Goal: Transaction & Acquisition: Purchase product/service

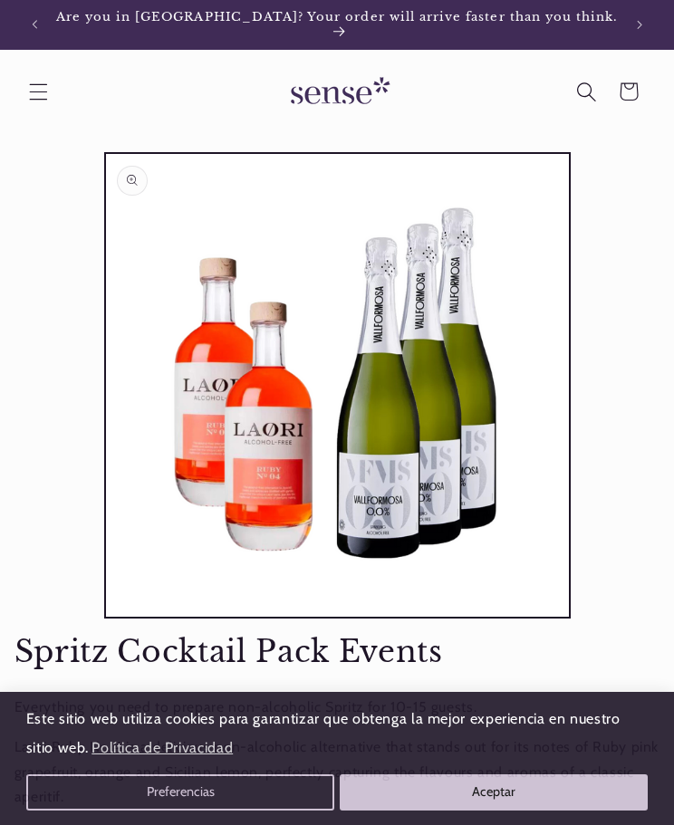
click at [582, 83] on icon "Search" at bounding box center [586, 92] width 20 height 20
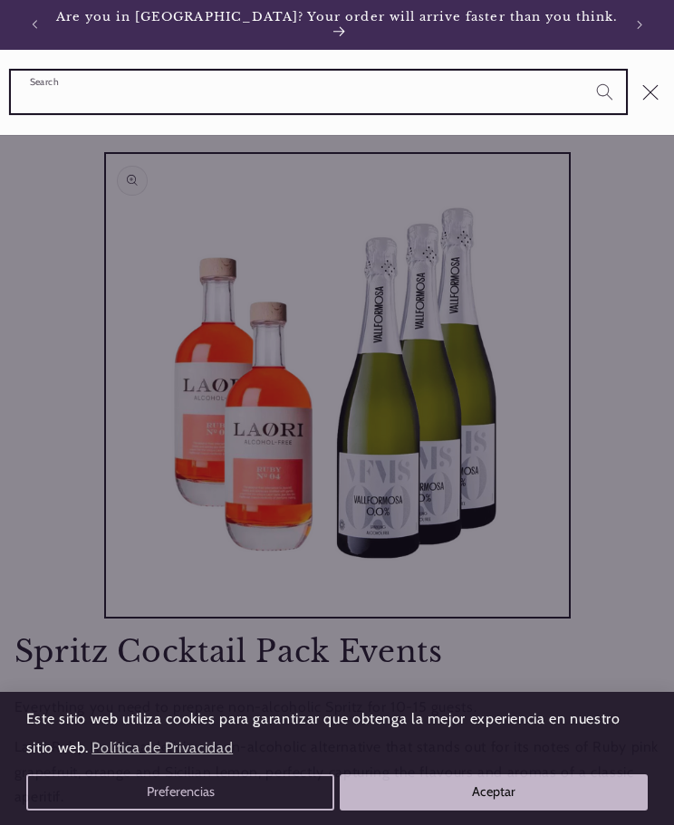
click at [87, 89] on input "Search" at bounding box center [318, 92] width 615 height 43
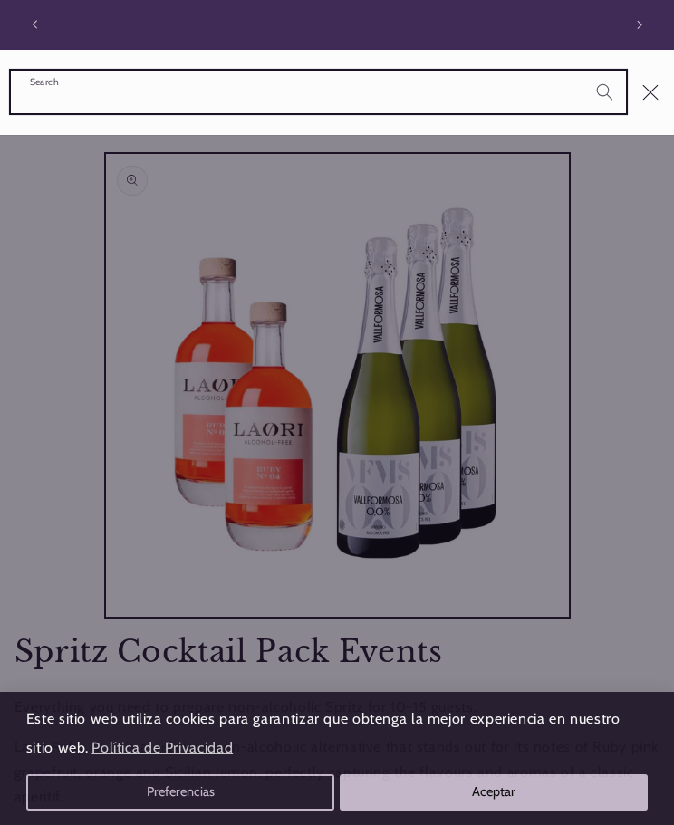
scroll to position [0, 576]
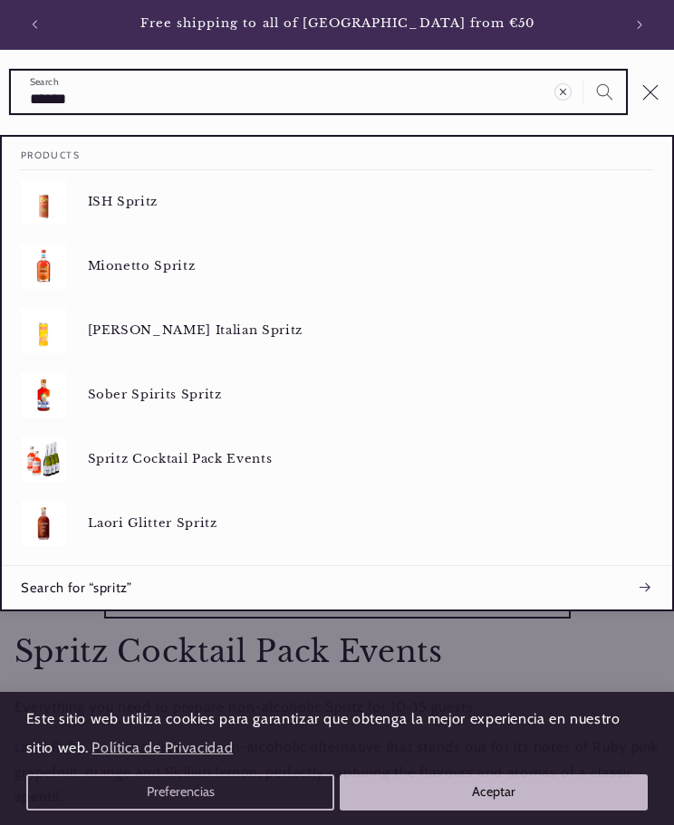
type input "******"
click at [583, 71] on button "Search" at bounding box center [604, 92] width 42 height 42
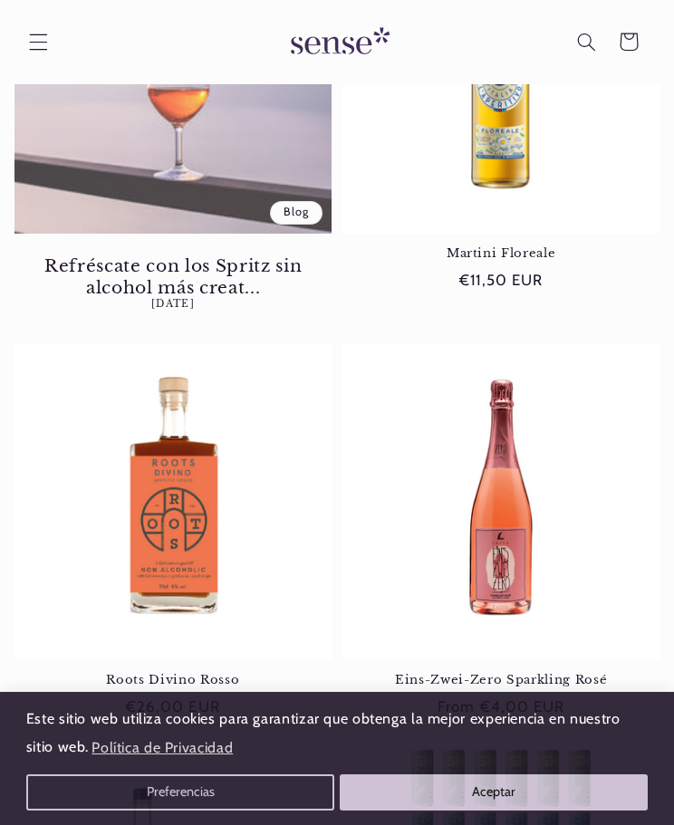
scroll to position [1570, 0]
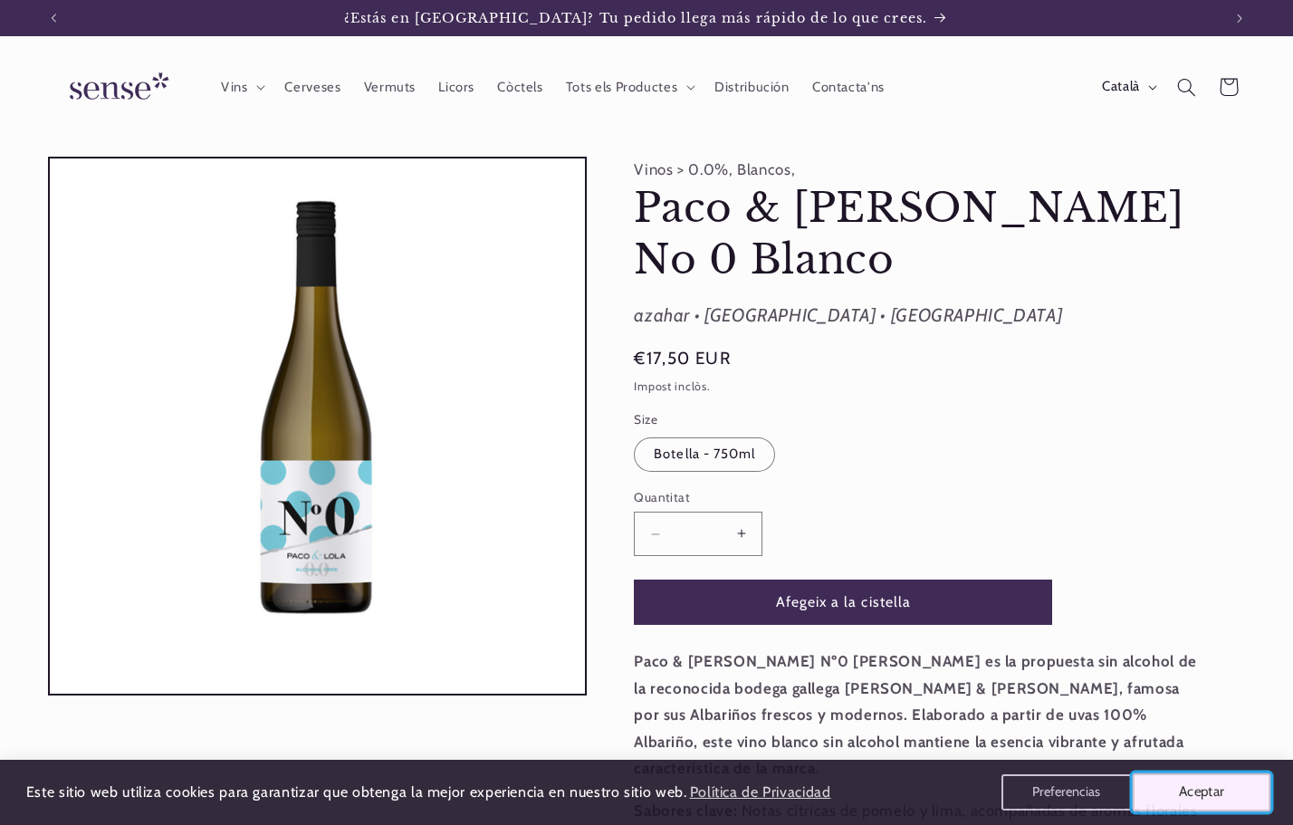
click at [1199, 789] on button "Aceptar" at bounding box center [1202, 792] width 139 height 38
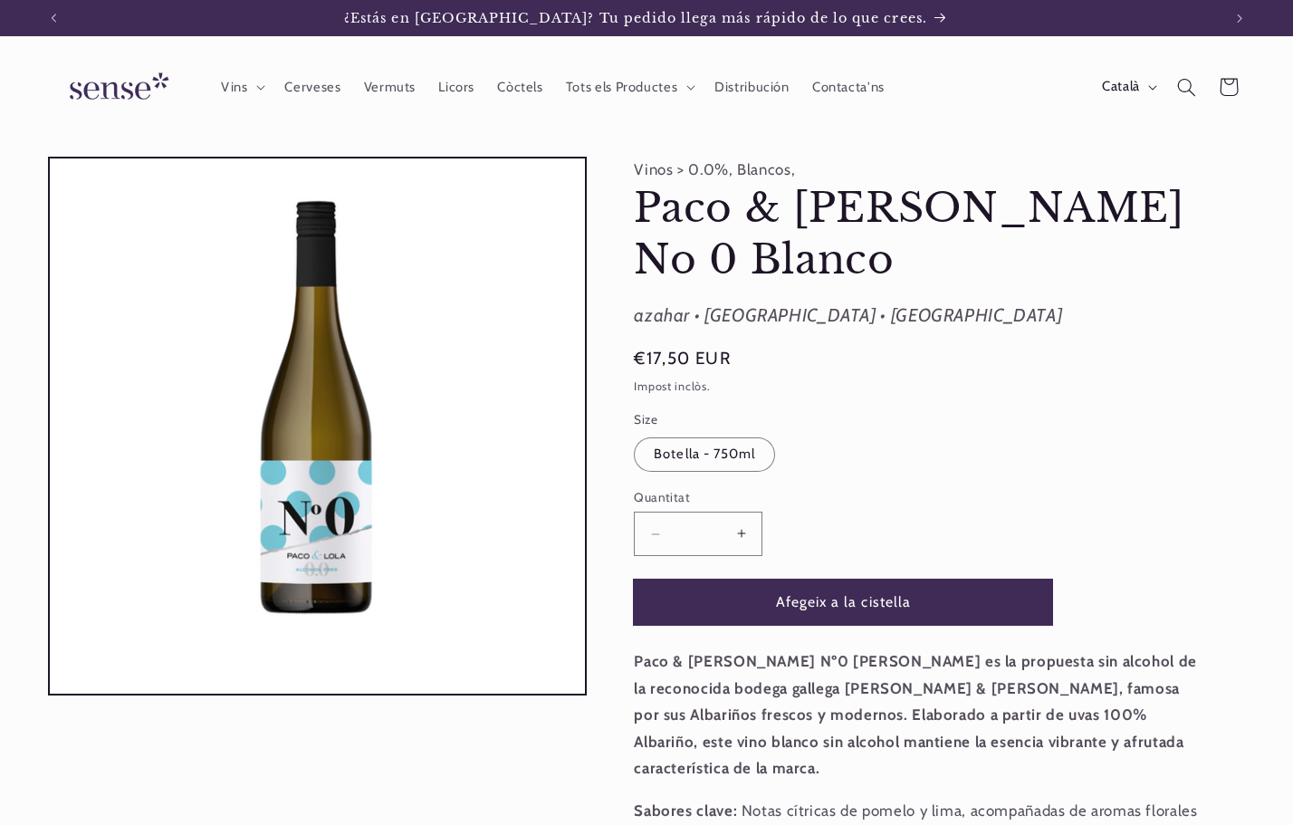
click at [856, 580] on button "Afegeix a la cistella" at bounding box center [843, 602] width 418 height 44
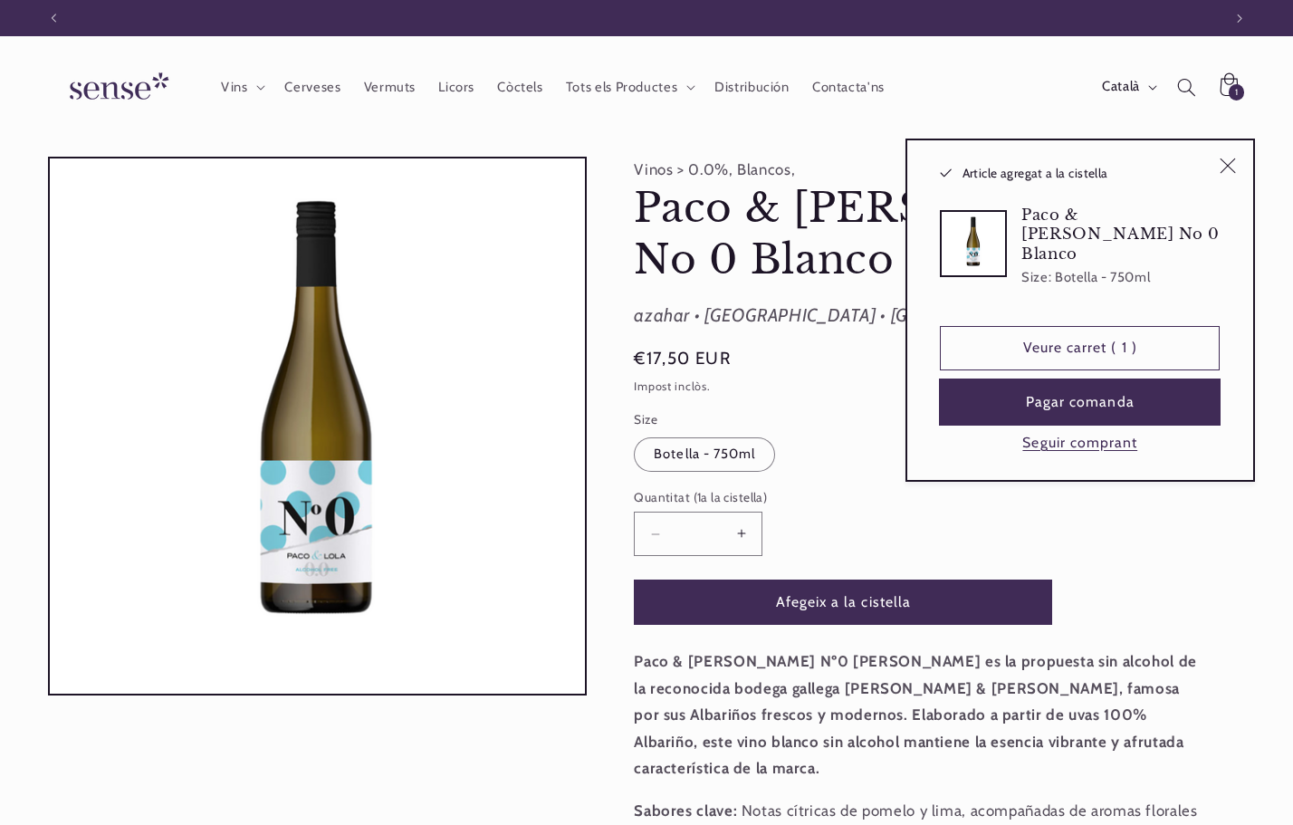
scroll to position [0, 1168]
click at [1117, 399] on button "Pagar comanda" at bounding box center [1080, 401] width 280 height 44
